Goal: Information Seeking & Learning: Learn about a topic

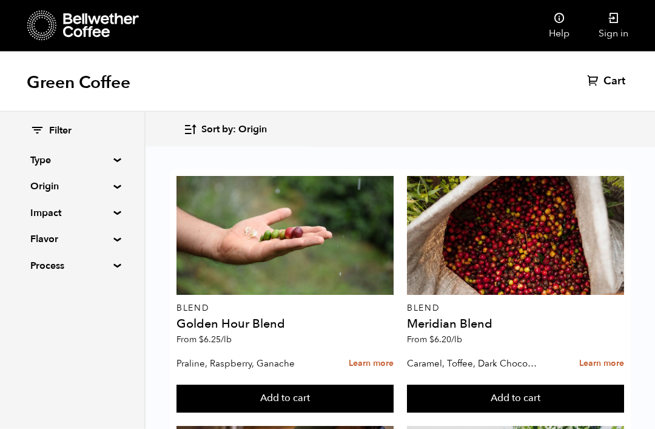
scroll to position [105, 0]
click at [103, 186] on summary "Origin" at bounding box center [72, 186] width 84 height 15
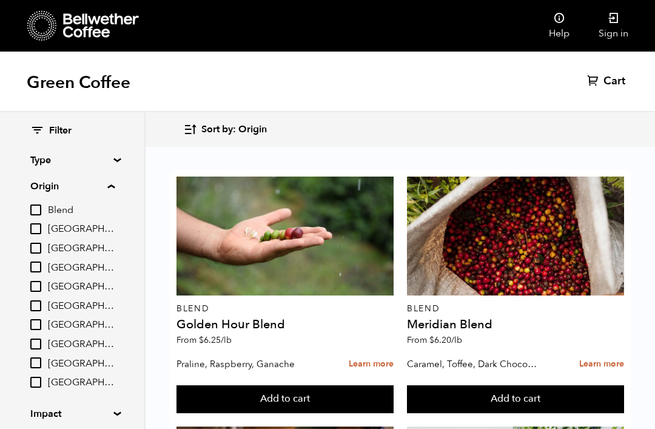
click at [38, 377] on input "[GEOGRAPHIC_DATA]" at bounding box center [35, 382] width 11 height 11
checkbox input "true"
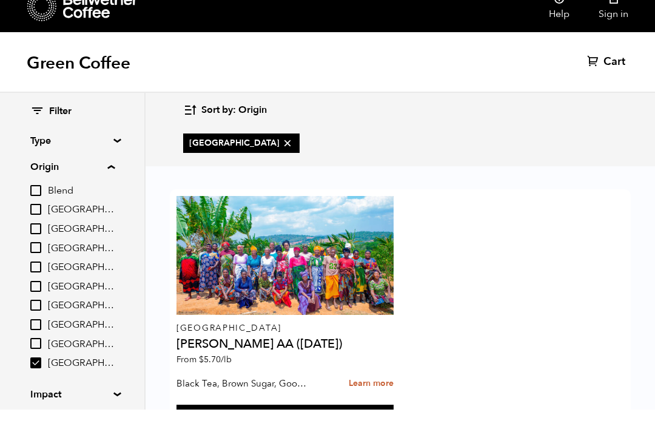
scroll to position [21, 0]
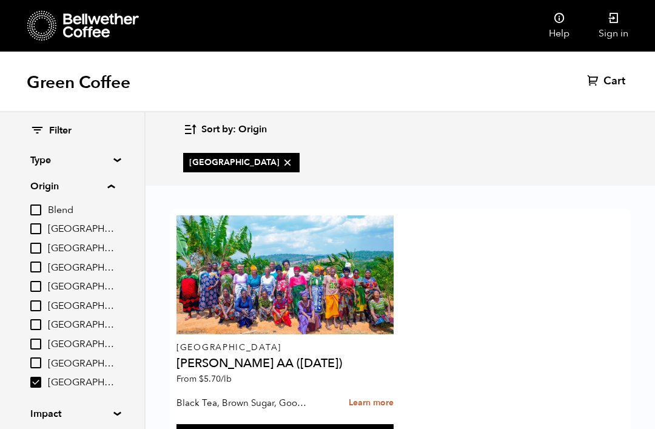
click at [332, 257] on div at bounding box center [285, 274] width 217 height 119
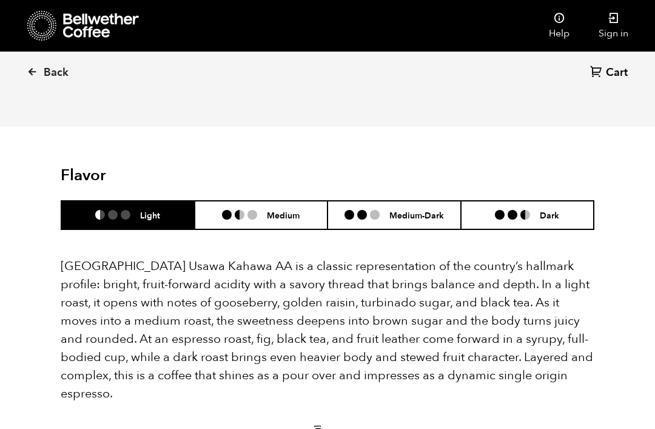
scroll to position [770, 0]
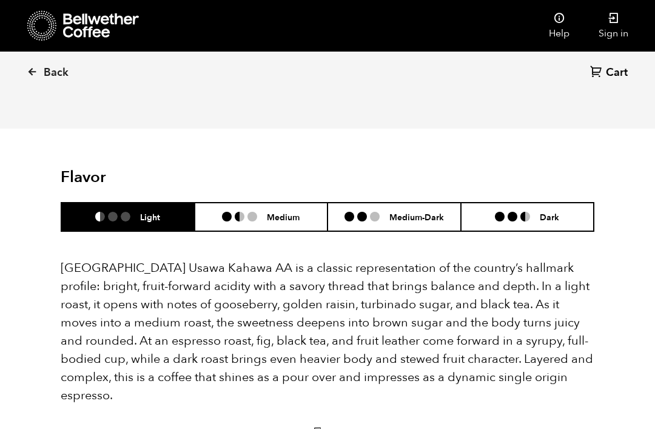
click at [270, 212] on h6 "Medium" at bounding box center [283, 217] width 33 height 10
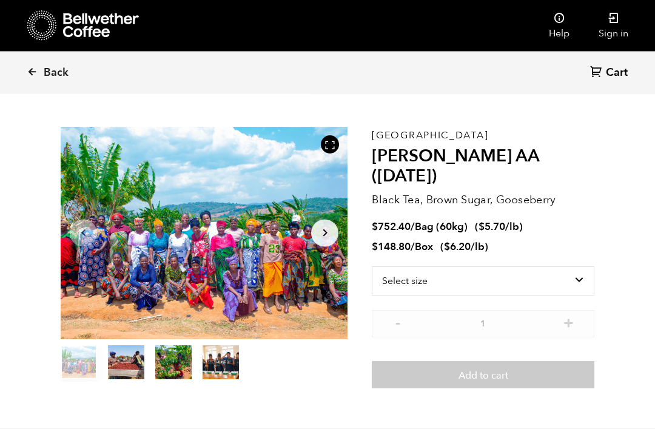
scroll to position [0, 0]
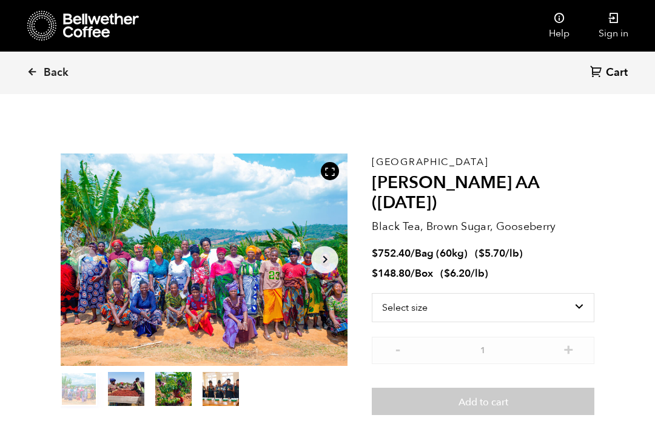
click at [52, 70] on span "Back" at bounding box center [56, 73] width 25 height 15
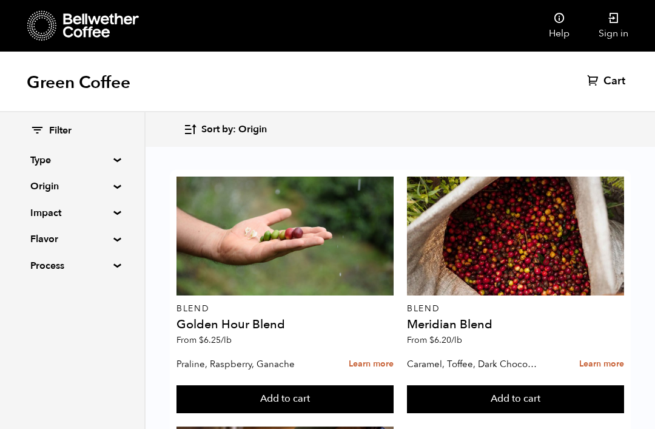
click at [243, 317] on div "Blend Golden Hour Blend From $ 6.25 /lb" at bounding box center [285, 264] width 217 height 175
click at [601, 357] on link "Learn more" at bounding box center [601, 364] width 45 height 26
click at [252, 365] on p "Praline, Raspberry, Ganache" at bounding box center [242, 364] width 130 height 18
click at [364, 333] on div "Blend Golden Hour Blend From $ 6.25 /lb" at bounding box center [285, 264] width 217 height 175
click at [369, 363] on link "Learn more" at bounding box center [371, 364] width 45 height 26
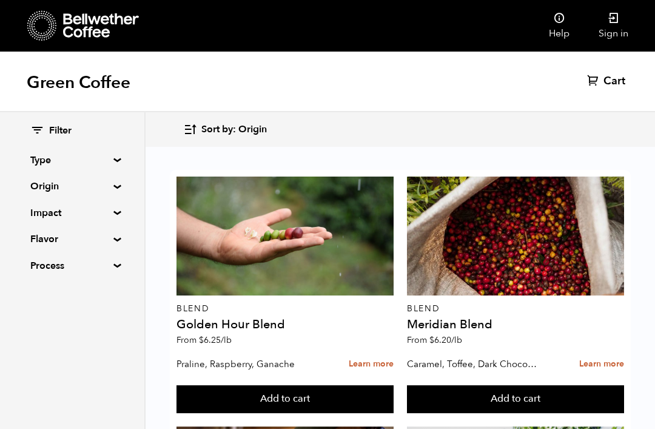
scroll to position [307, 0]
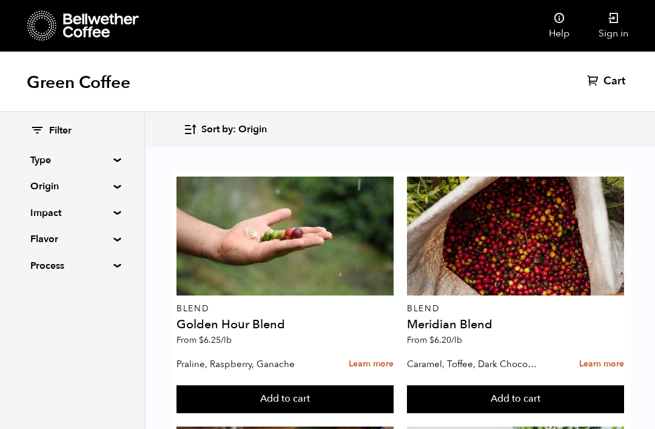
scroll to position [293, 0]
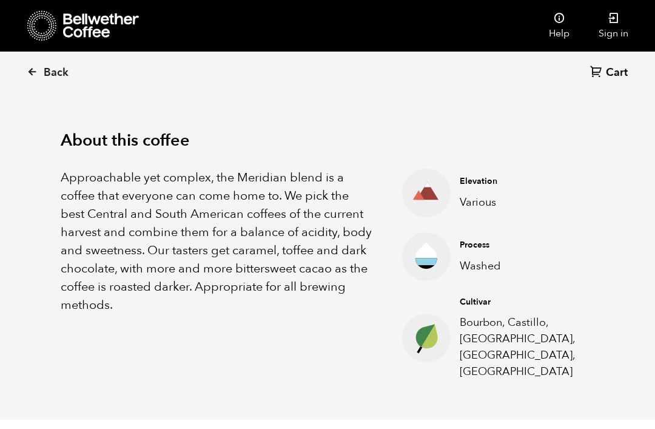
scroll to position [355, 0]
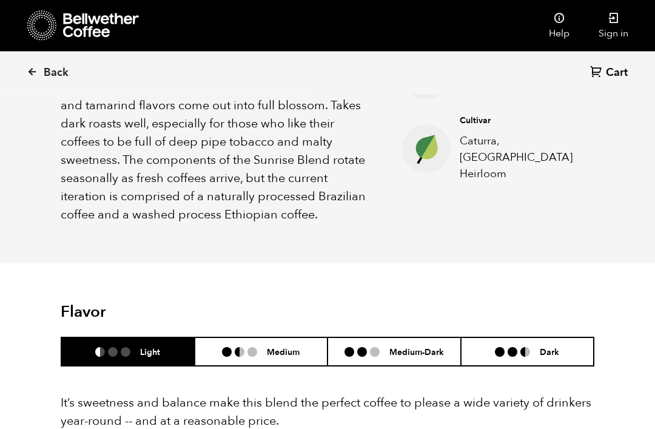
scroll to position [540, 0]
